Goal: Information Seeking & Learning: Learn about a topic

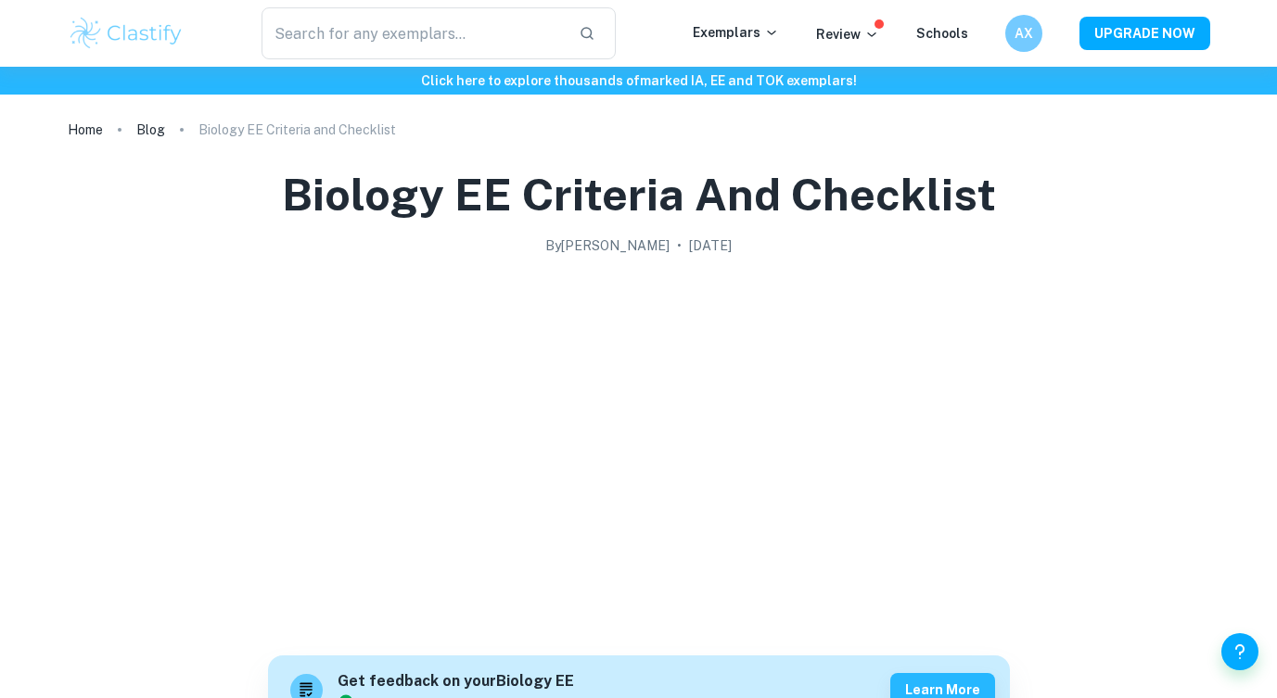
scroll to position [3174, 0]
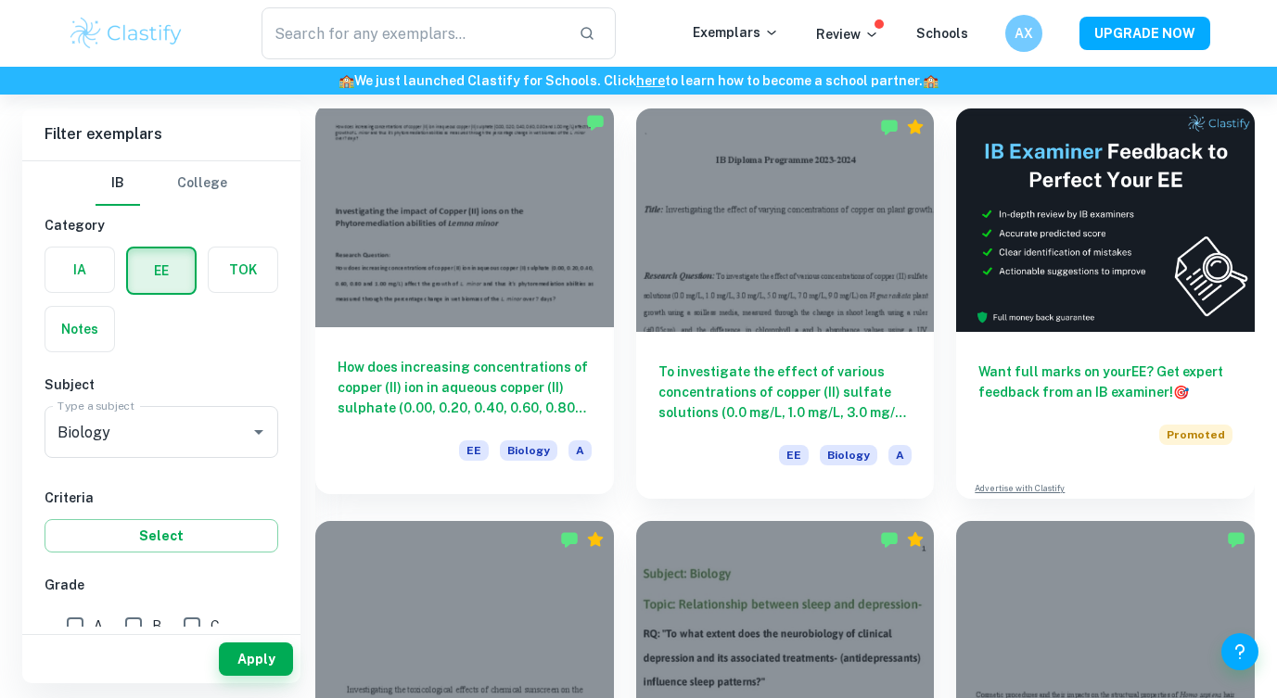
scroll to position [147, 0]
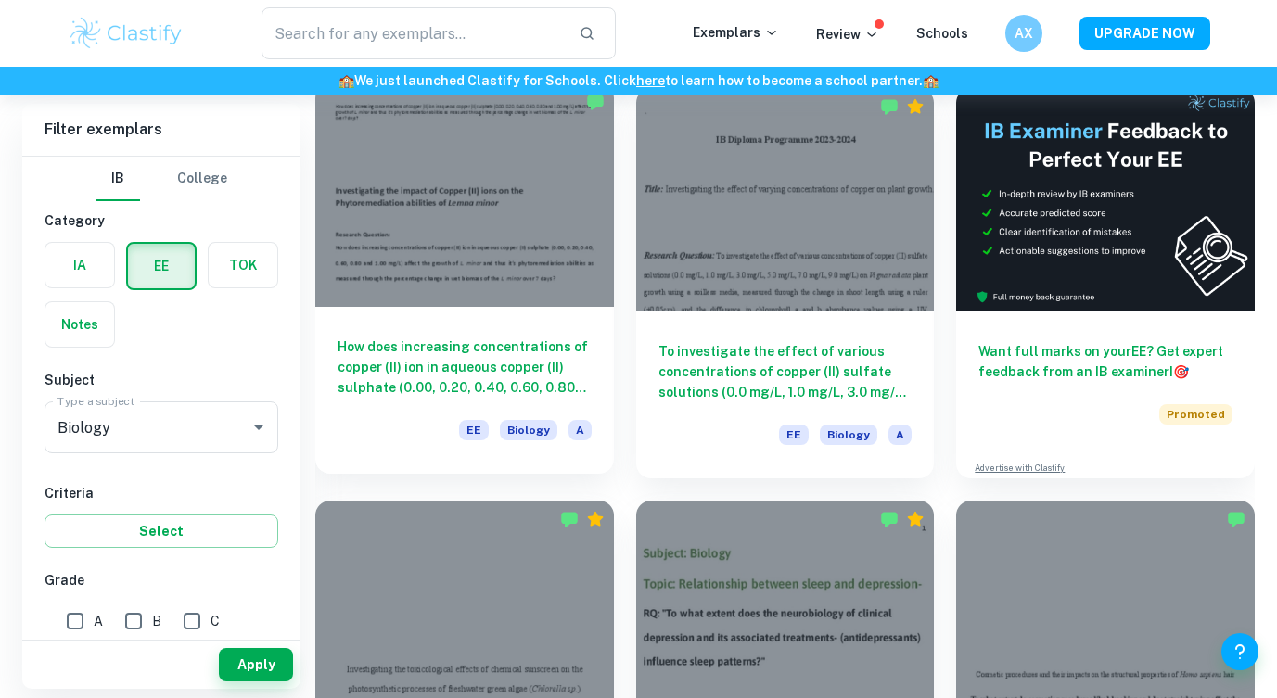
click at [556, 268] on div at bounding box center [464, 194] width 299 height 223
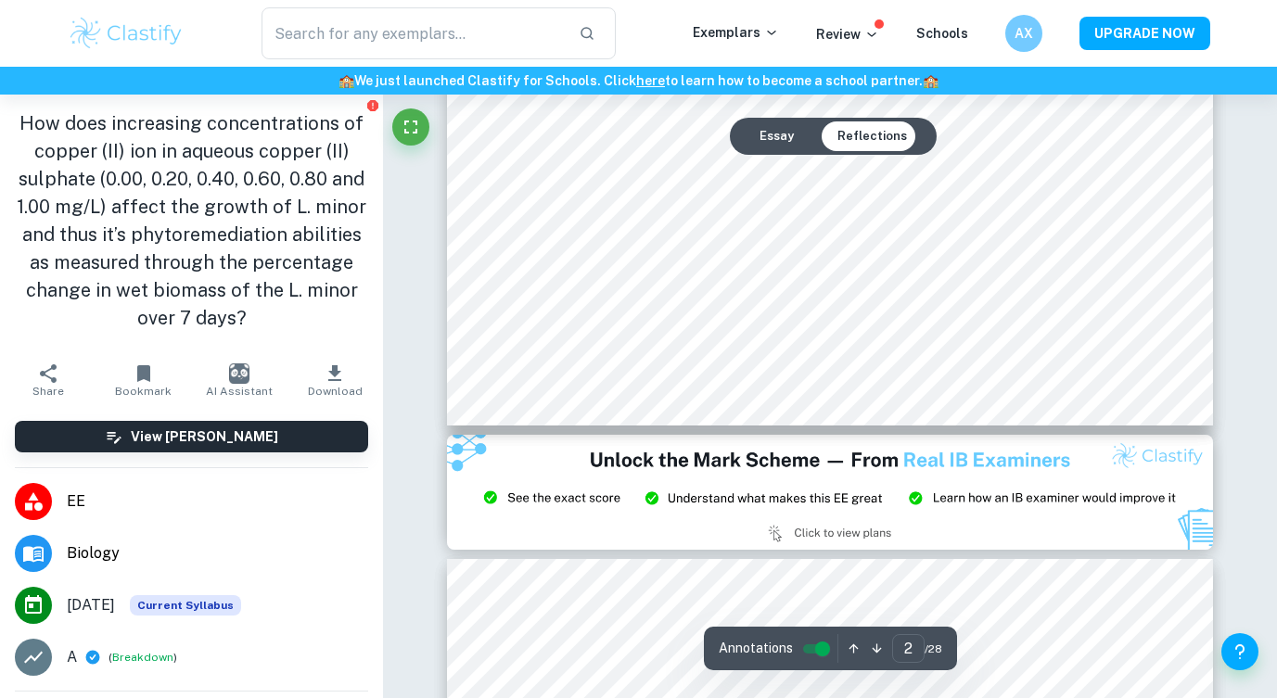
scroll to position [1887, 0]
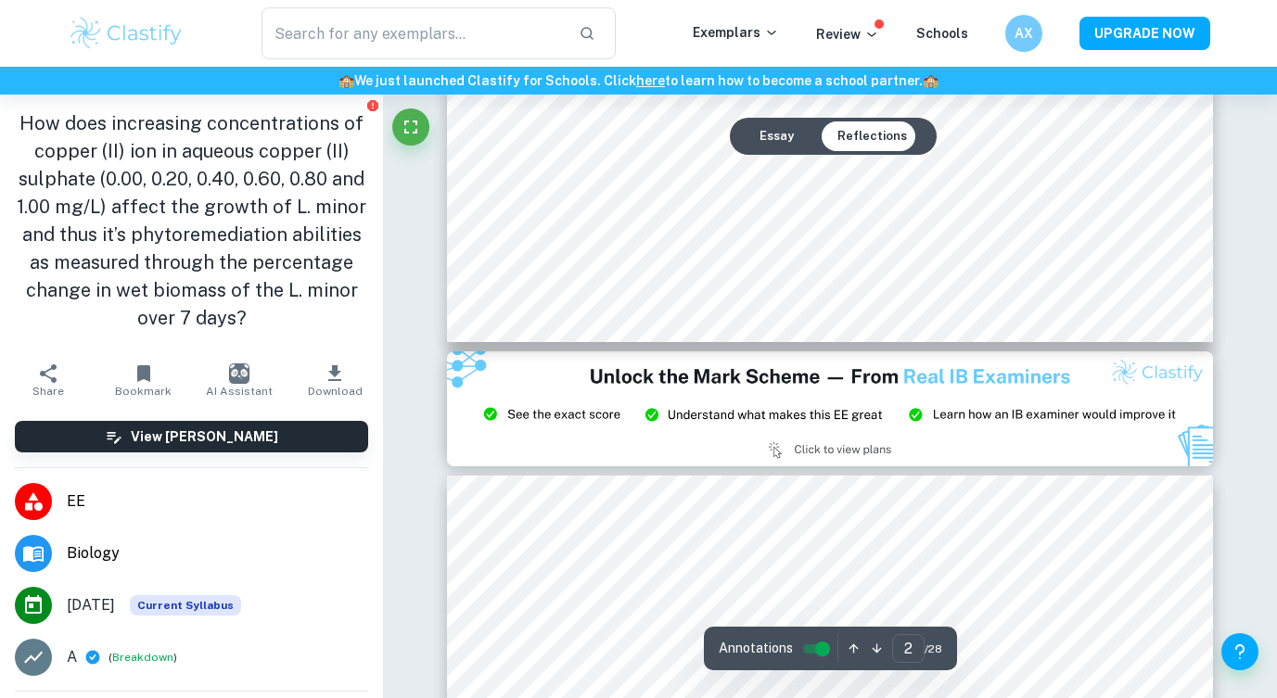
click at [759, 133] on button "Essay" at bounding box center [777, 136] width 64 height 30
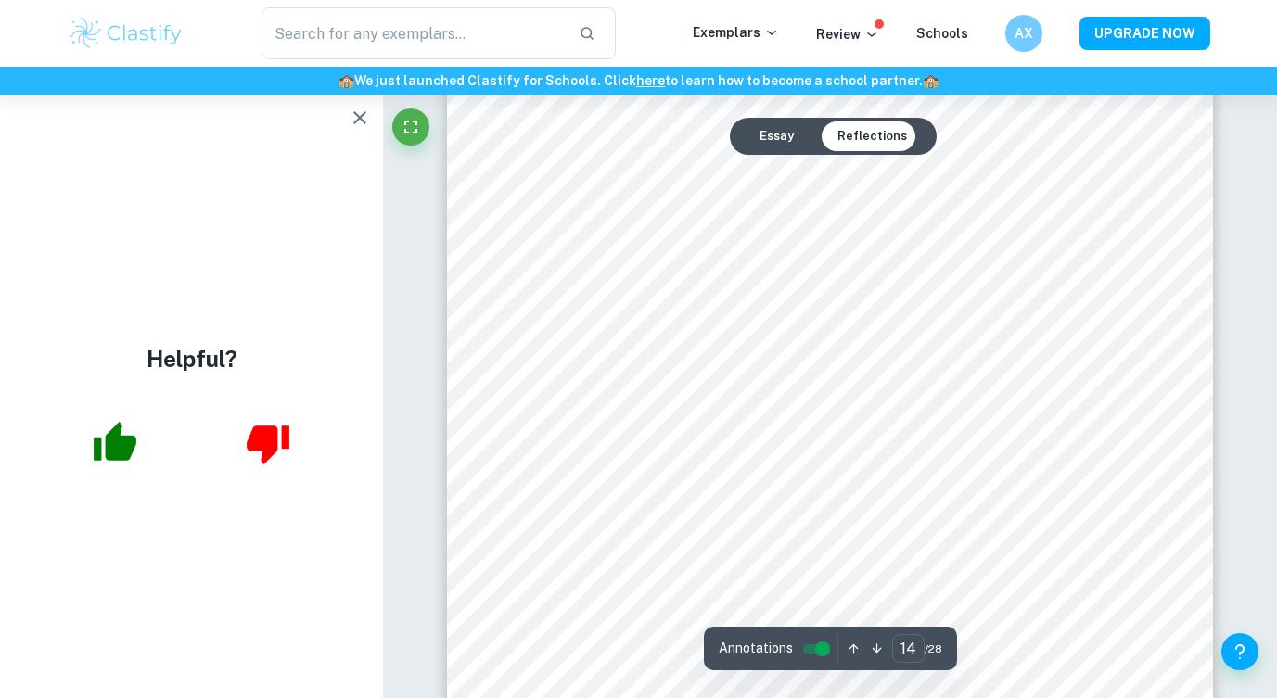
scroll to position [13856, 0]
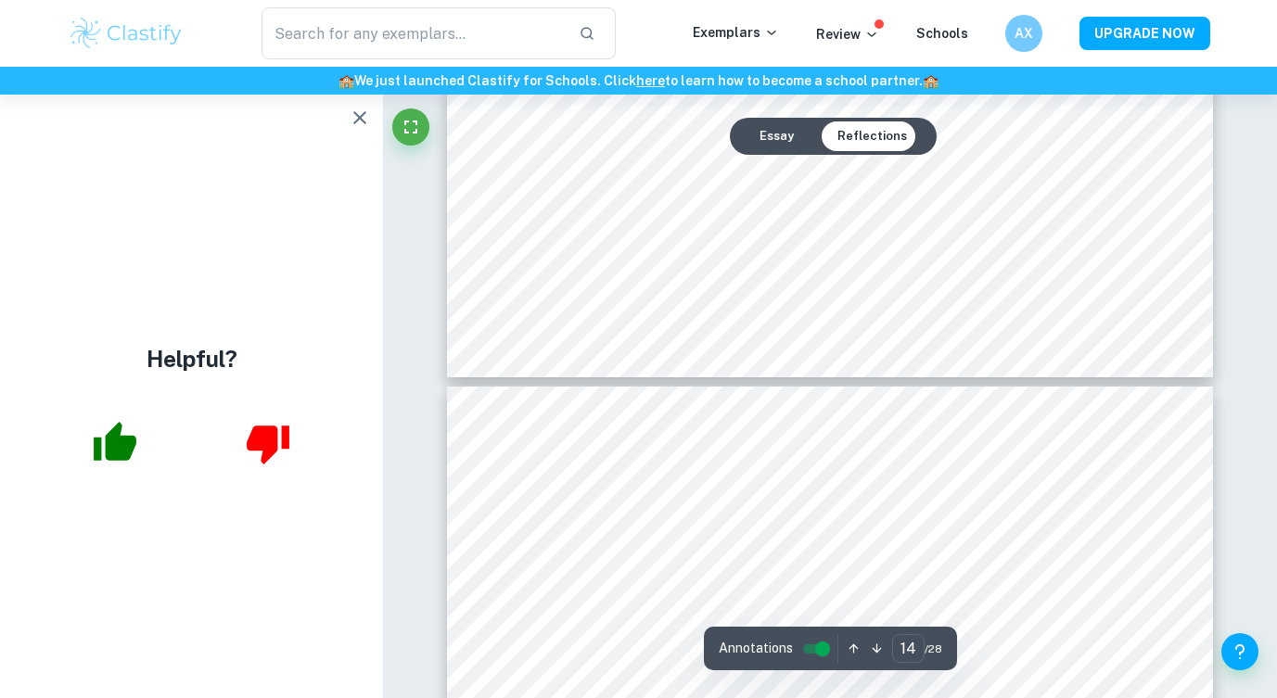
type input "13"
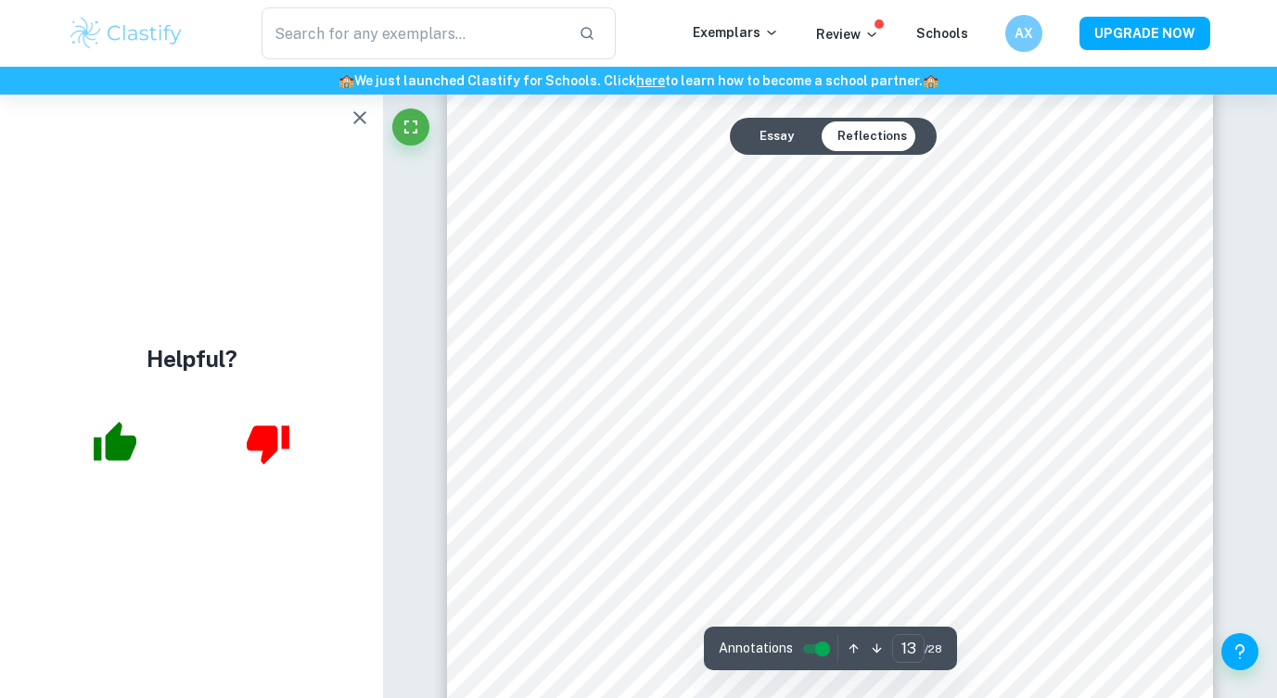
scroll to position [12573, 0]
